Goal: Find specific page/section: Find specific page/section

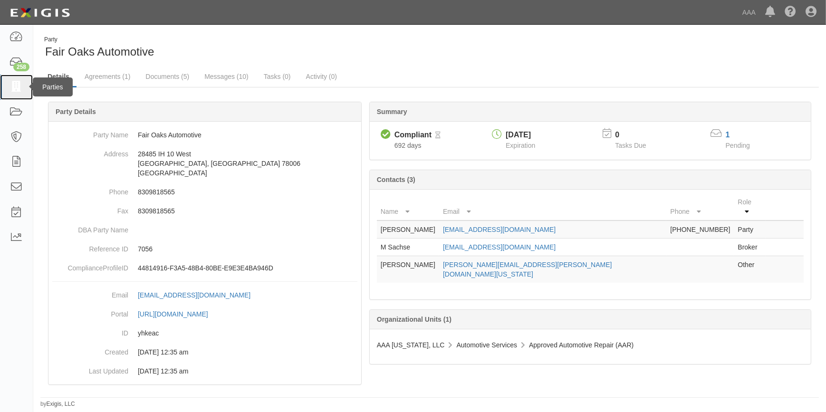
click at [17, 84] on icon at bounding box center [16, 87] width 13 height 11
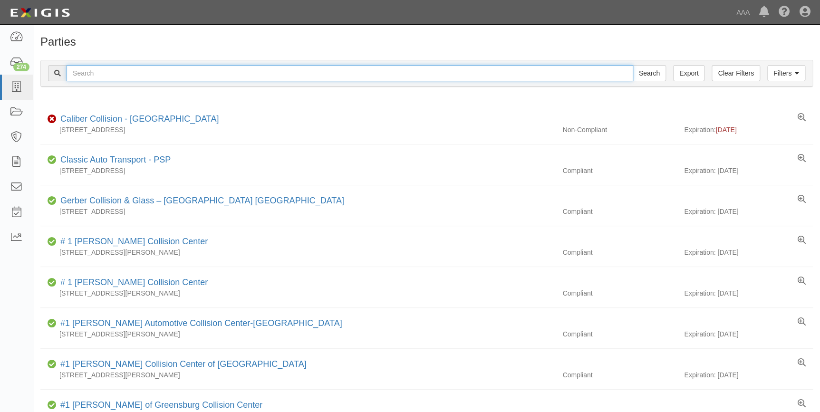
click at [119, 74] on input "text" at bounding box center [350, 73] width 566 height 16
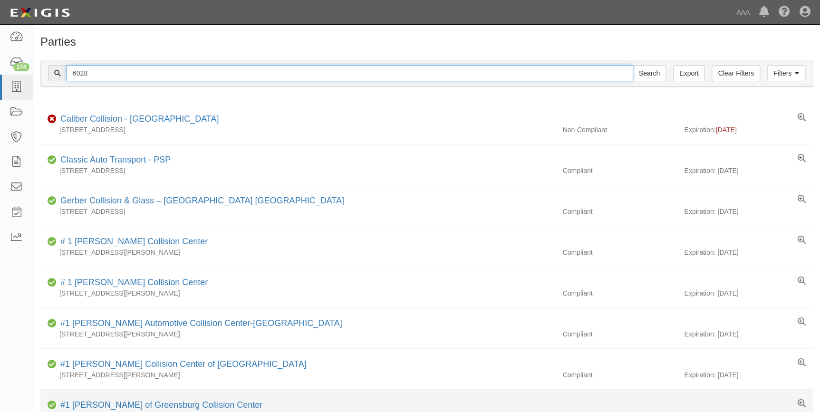
type input "6028"
click at [633, 65] on input "Search" at bounding box center [649, 73] width 33 height 16
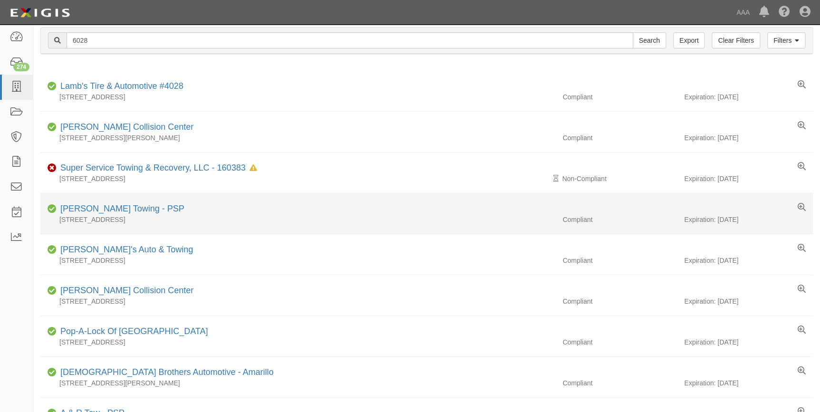
scroll to position [86, 0]
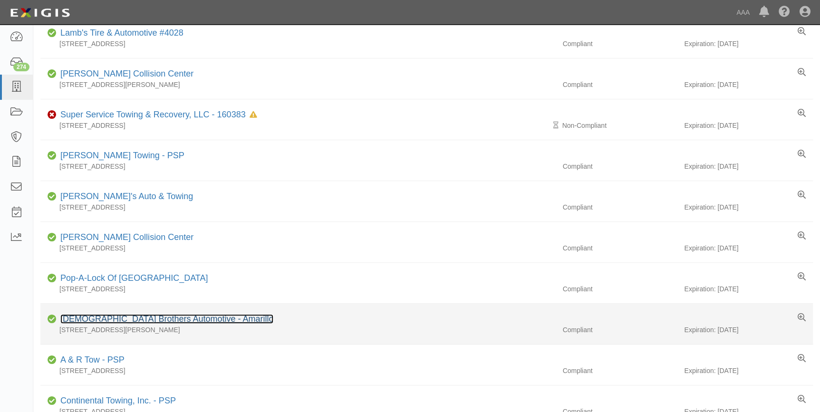
click at [110, 314] on link "Christian Brothers Automotive - Amarillo" at bounding box center [166, 319] width 213 height 10
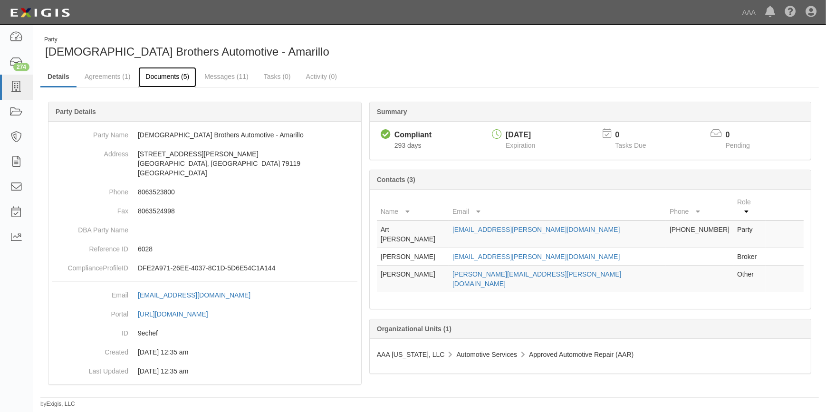
click at [169, 80] on link "Documents (5)" at bounding box center [167, 77] width 58 height 20
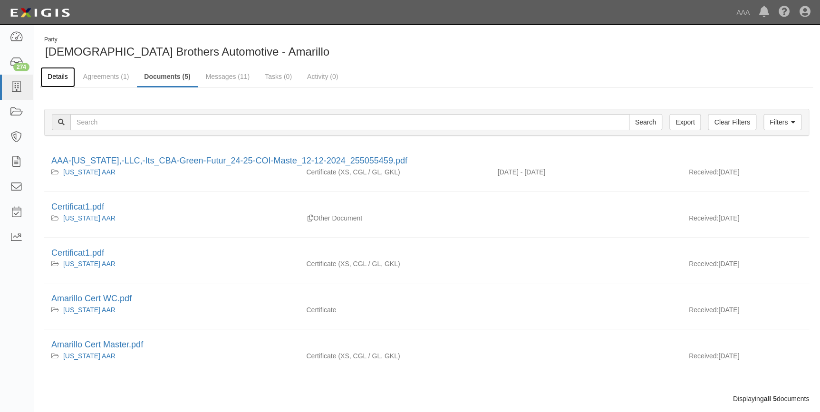
click at [54, 81] on link "Details" at bounding box center [57, 77] width 35 height 20
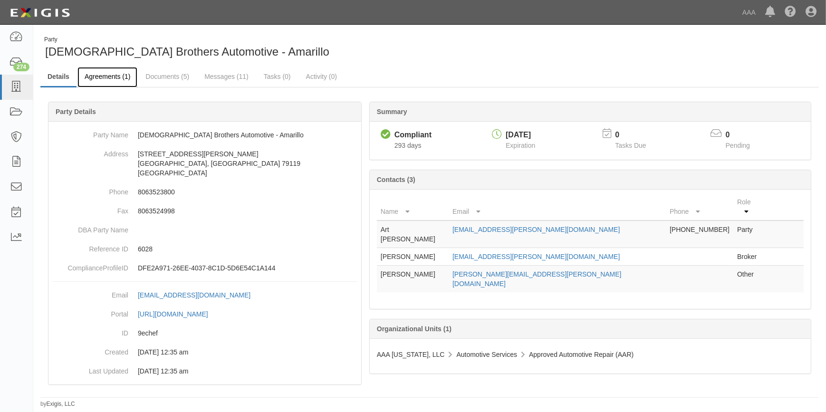
click at [113, 78] on link "Agreements (1)" at bounding box center [107, 77] width 60 height 20
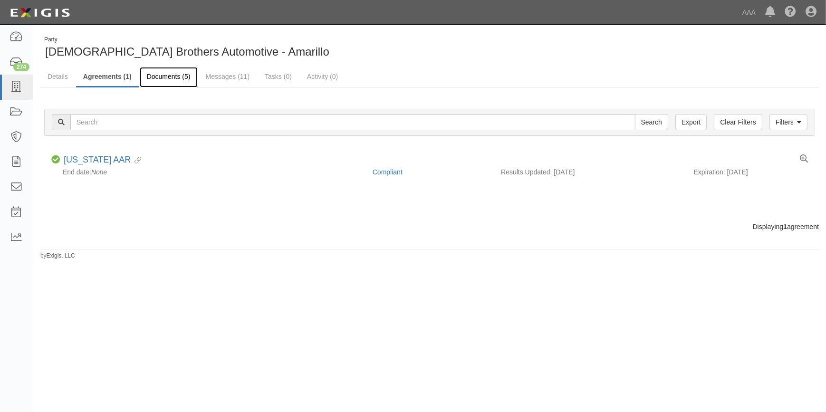
click at [161, 77] on link "Documents (5)" at bounding box center [169, 77] width 58 height 20
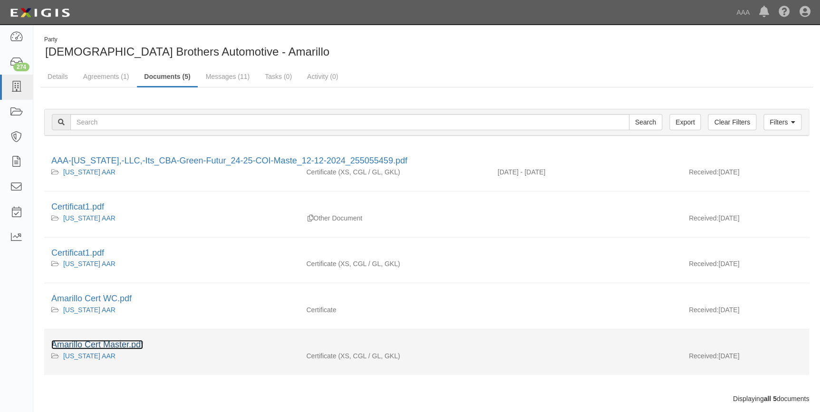
click at [103, 344] on link "Amarillo Cert Master.pdf" at bounding box center [97, 345] width 92 height 10
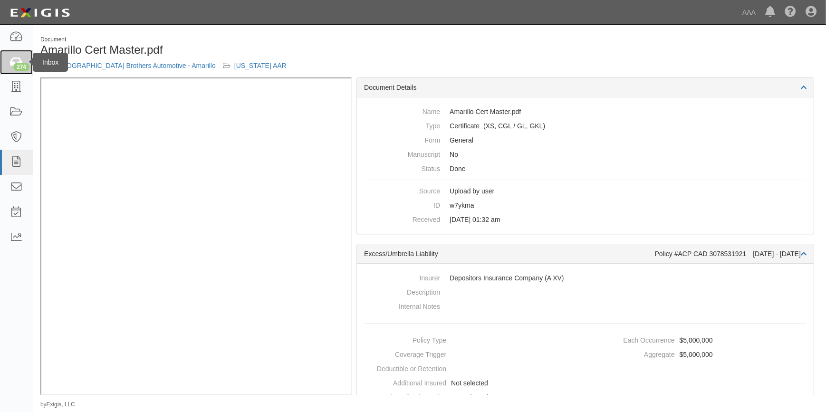
drag, startPoint x: 9, startPoint y: 62, endPoint x: 2, endPoint y: 62, distance: 6.7
click at [9, 62] on link "274" at bounding box center [16, 62] width 33 height 25
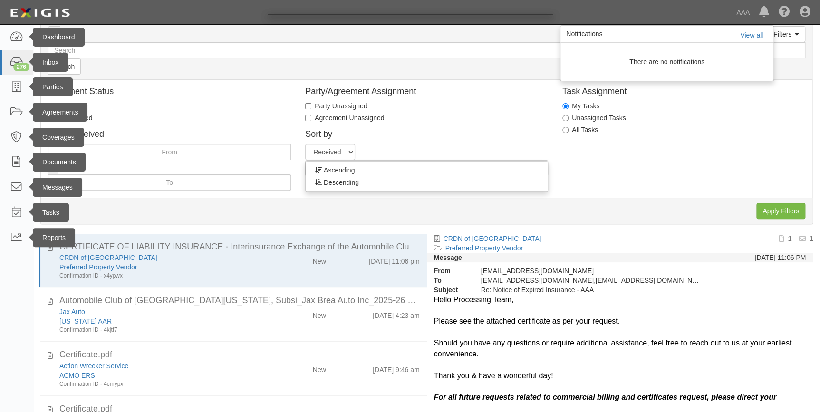
scroll to position [150, 0]
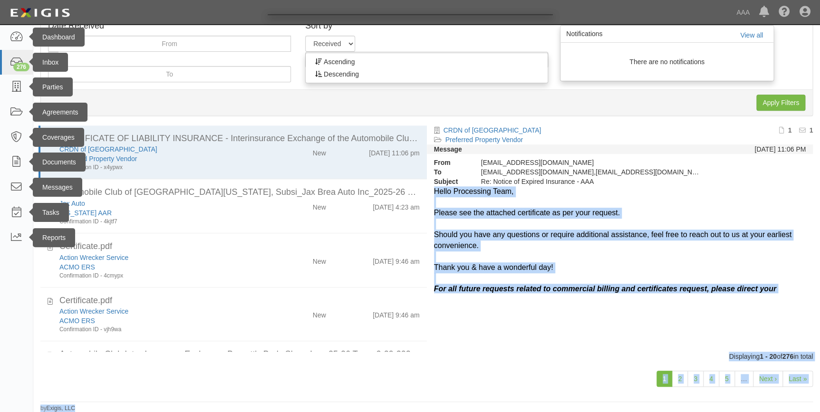
drag, startPoint x: 811, startPoint y: 202, endPoint x: 819, endPoint y: 294, distance: 92.1
click at [819, 294] on html "Toggle navigation Dashboard 276 Inbox Parties Agreements Coverages Documents Me…" at bounding box center [410, 131] width 820 height 562
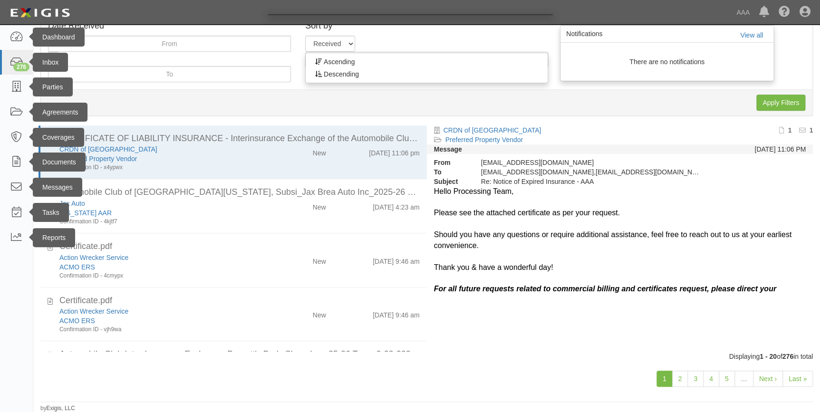
click at [645, 363] on div at bounding box center [410, 206] width 820 height 412
click at [800, 379] on div at bounding box center [410, 206] width 820 height 412
